Goal: Check status: Check status

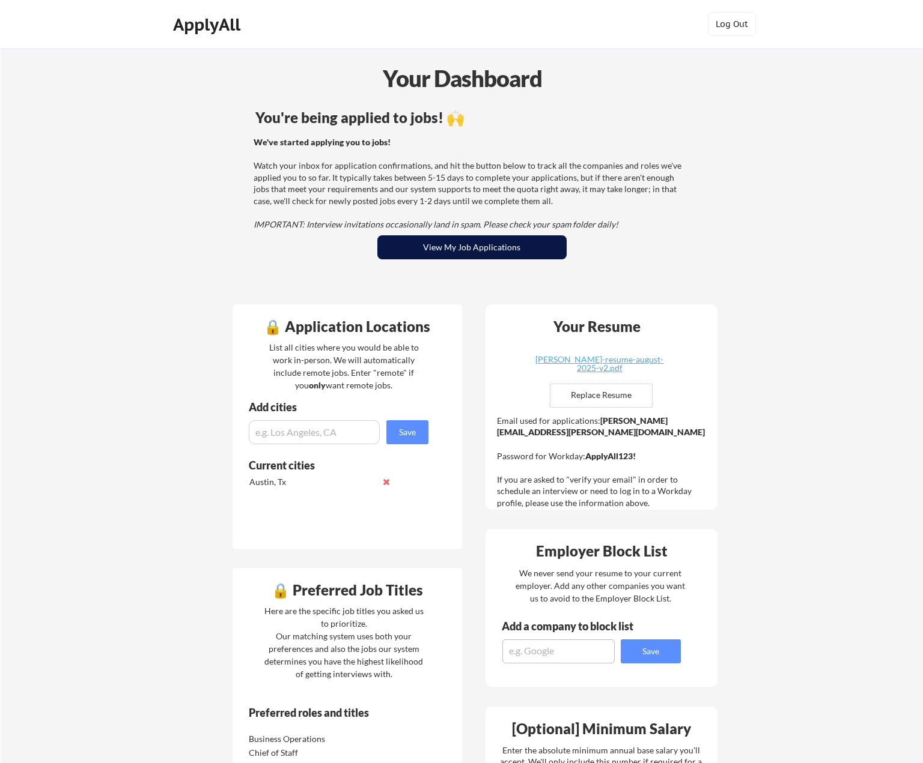
click at [439, 249] on button "View My Job Applications" at bounding box center [471, 247] width 189 height 24
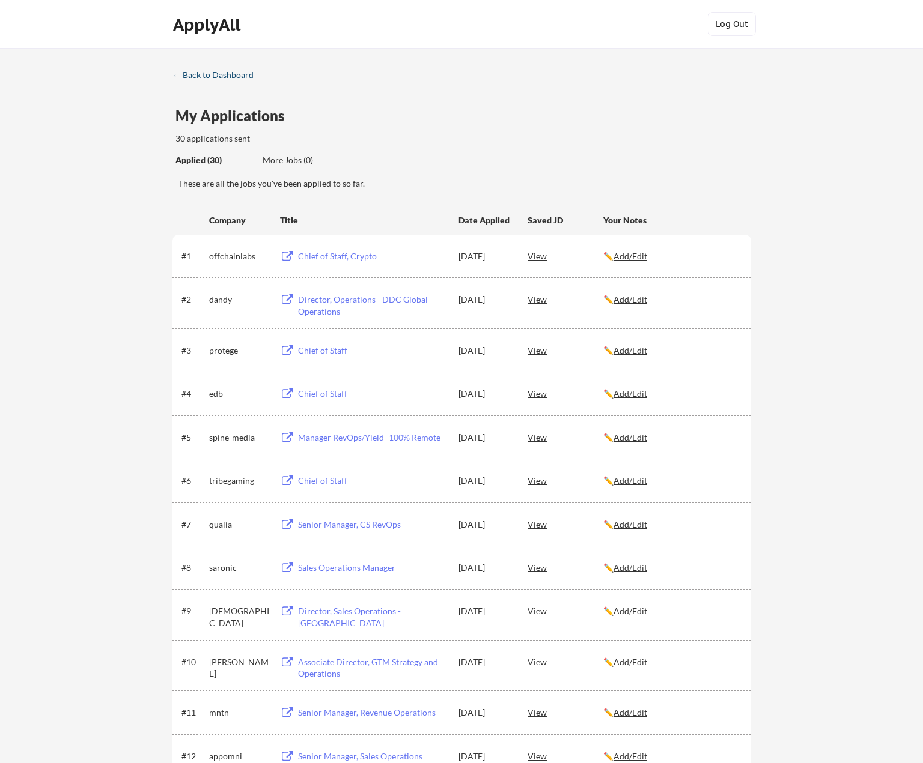
click at [196, 71] on div "← Back to Dashboard" at bounding box center [217, 75] width 90 height 8
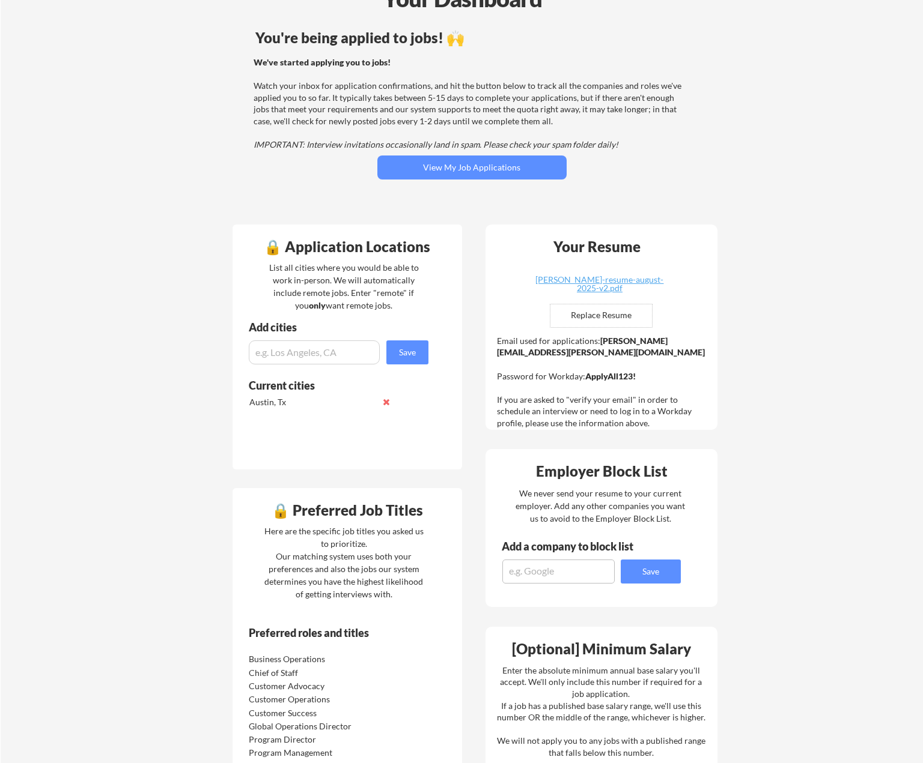
scroll to position [60, 0]
